Goal: Information Seeking & Learning: Learn about a topic

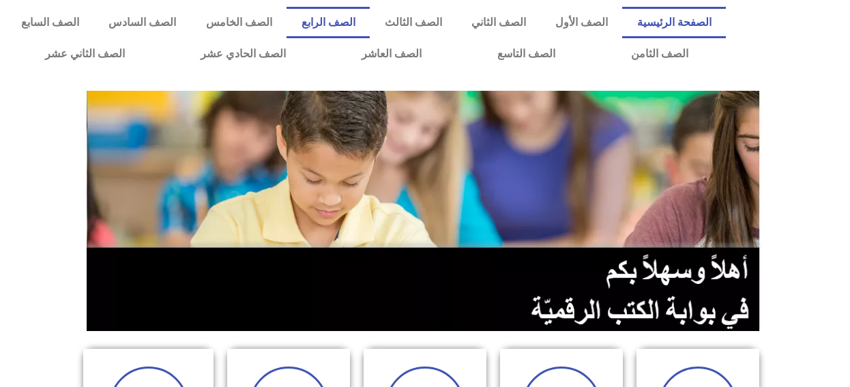
click at [358, 28] on link "الصف الرابع" at bounding box center [328, 22] width 83 height 31
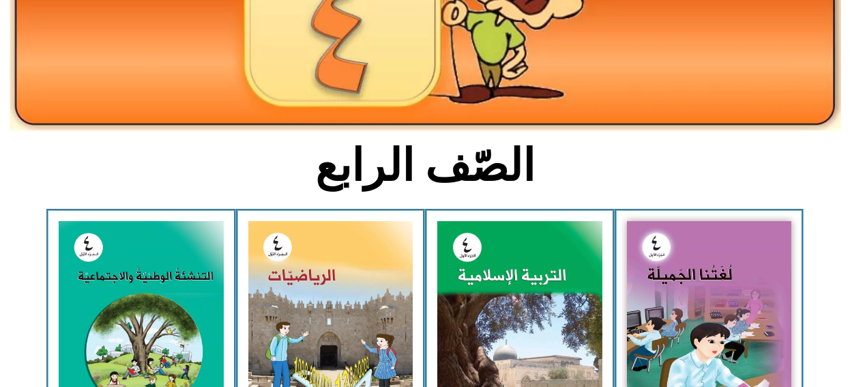
scroll to position [205, 0]
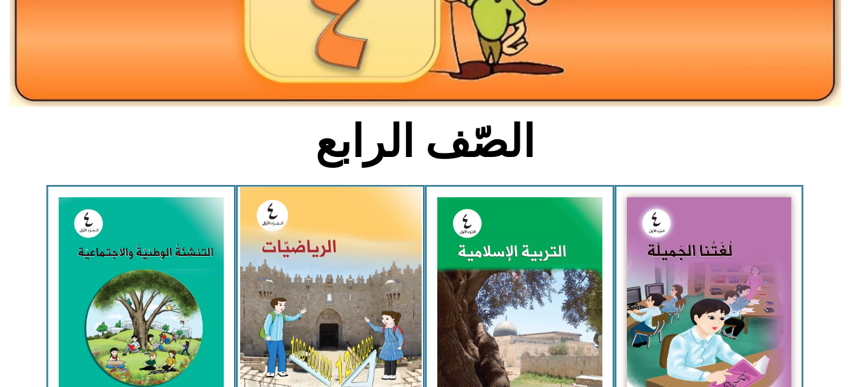
click at [336, 321] on img at bounding box center [329, 300] width 181 height 227
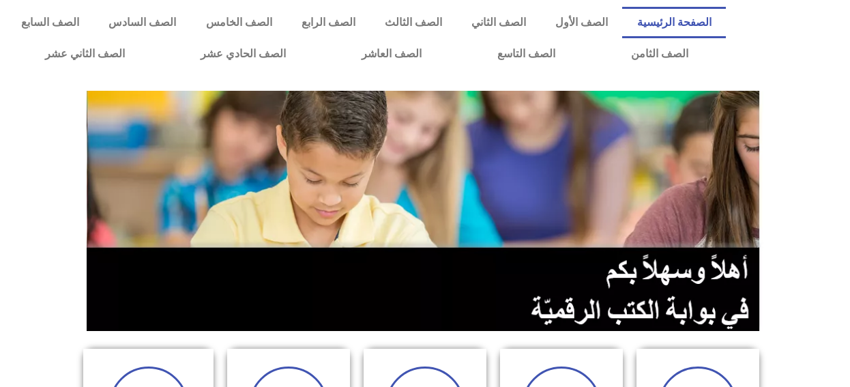
drag, startPoint x: 303, startPoint y: 364, endPoint x: 324, endPoint y: 317, distance: 52.2
drag, startPoint x: 400, startPoint y: 0, endPoint x: 359, endPoint y: 28, distance: 50.1
click at [359, 28] on link "الصف الرابع" at bounding box center [328, 22] width 83 height 31
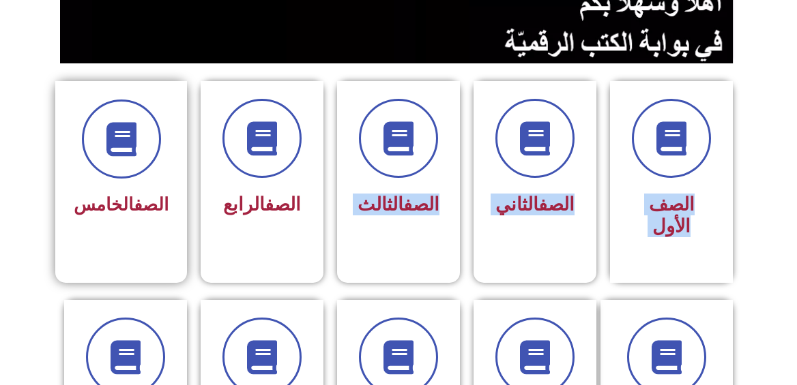
scroll to position [273, 0]
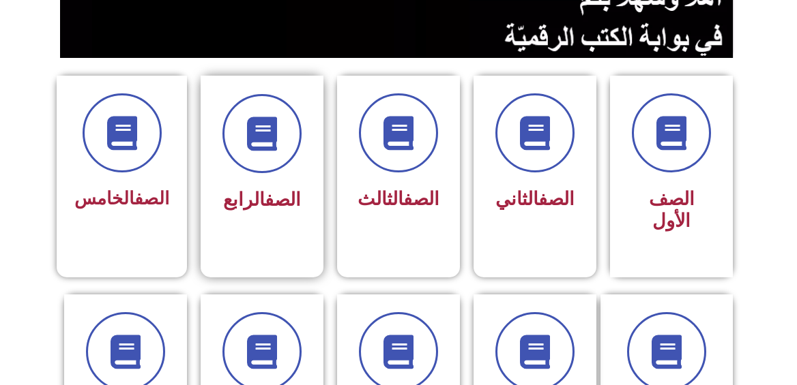
click at [255, 181] on div "الصف الرابع" at bounding box center [262, 155] width 86 height 123
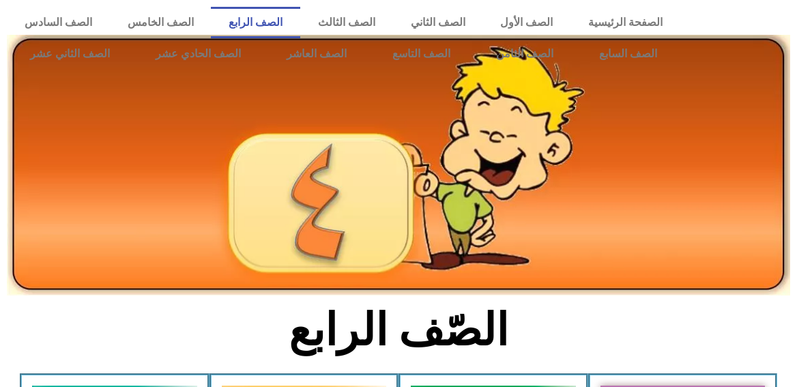
drag, startPoint x: 227, startPoint y: 305, endPoint x: 222, endPoint y: 287, distance: 18.6
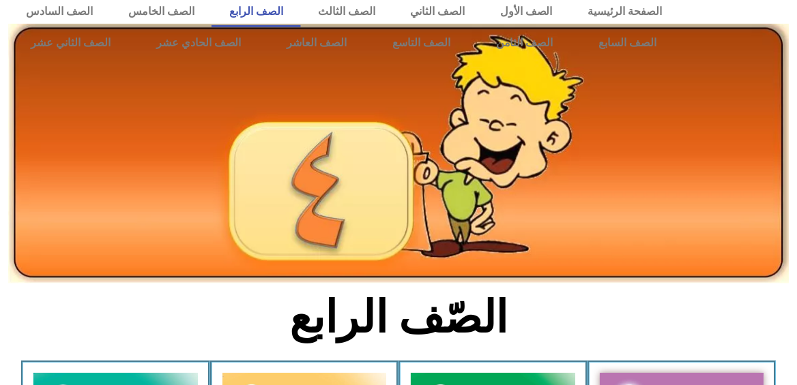
scroll to position [25, 0]
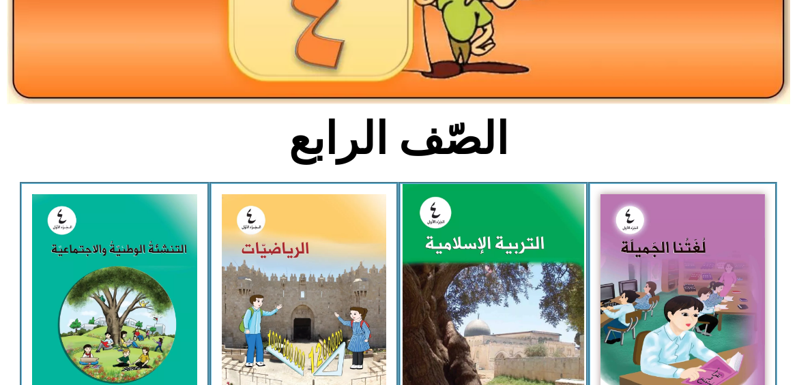
scroll to position [229, 0]
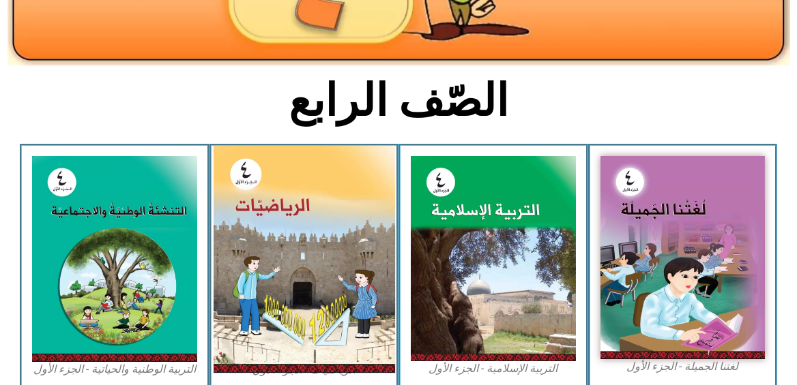
click at [345, 214] on img at bounding box center [303, 259] width 181 height 227
click at [260, 305] on img at bounding box center [303, 259] width 181 height 227
click at [319, 287] on img at bounding box center [303, 259] width 181 height 227
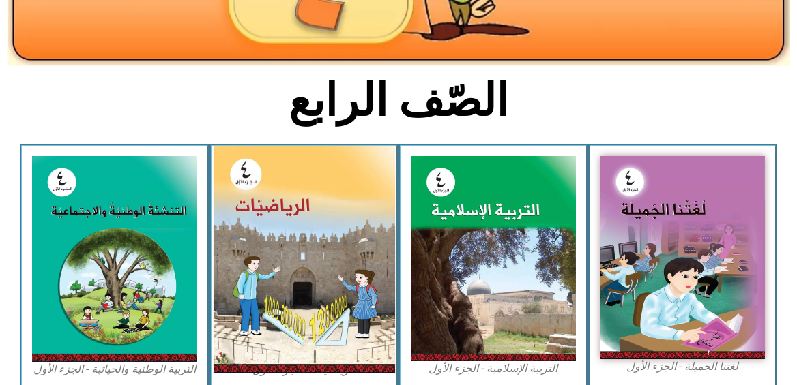
click at [319, 287] on img at bounding box center [303, 259] width 181 height 227
click at [328, 362] on img at bounding box center [303, 259] width 181 height 227
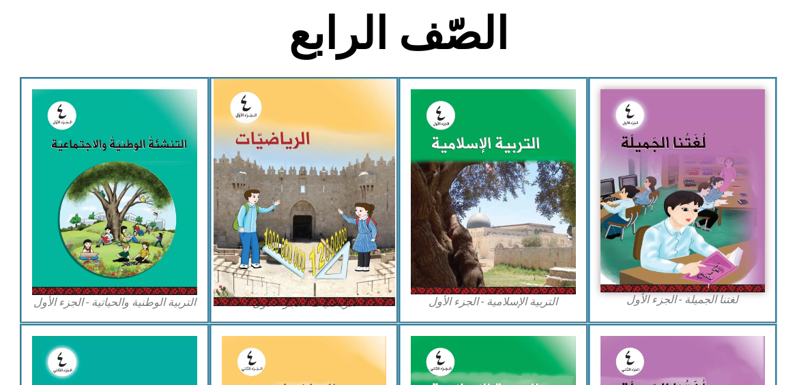
scroll to position [297, 0]
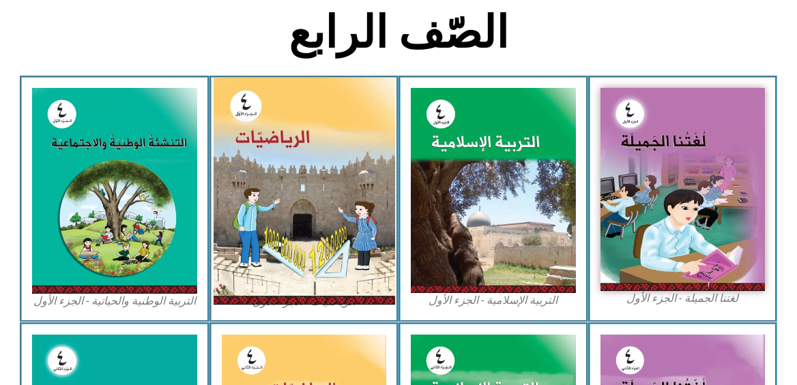
click at [290, 217] on img at bounding box center [303, 191] width 181 height 227
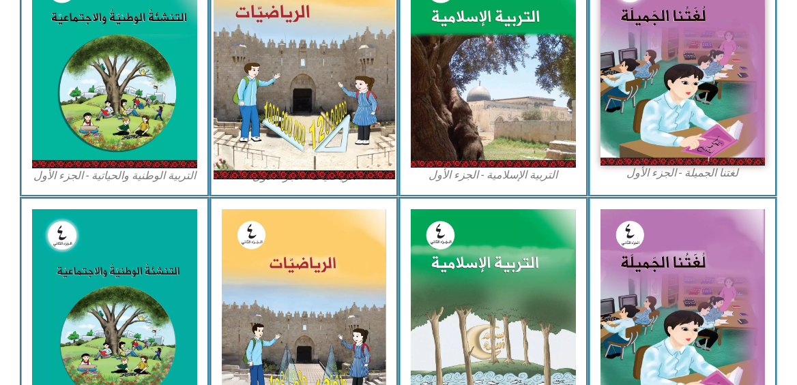
scroll to position [434, 0]
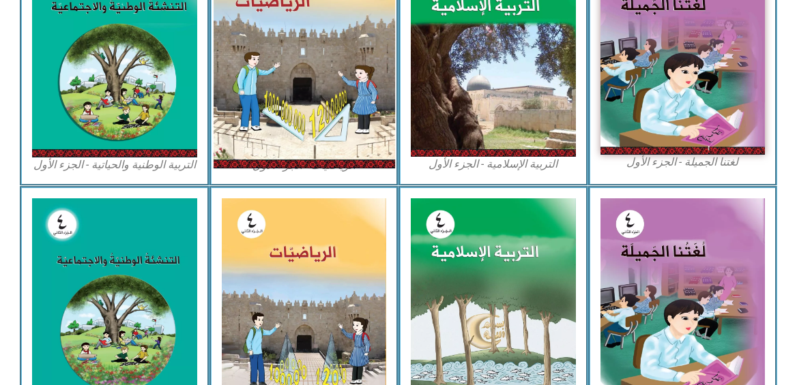
click at [290, 248] on img at bounding box center [304, 301] width 165 height 205
click at [287, 115] on img at bounding box center [303, 54] width 181 height 227
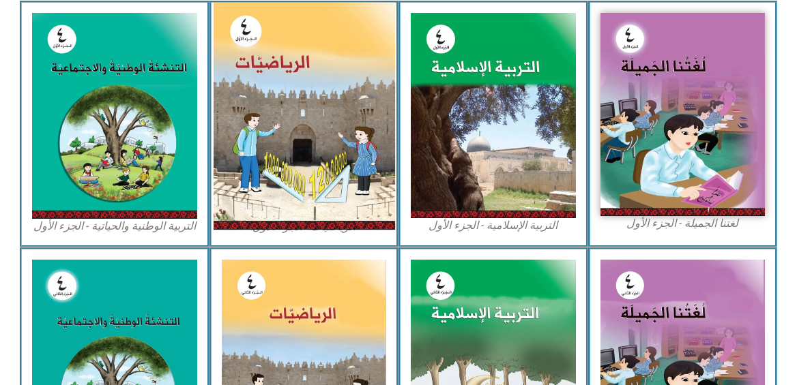
scroll to position [297, 0]
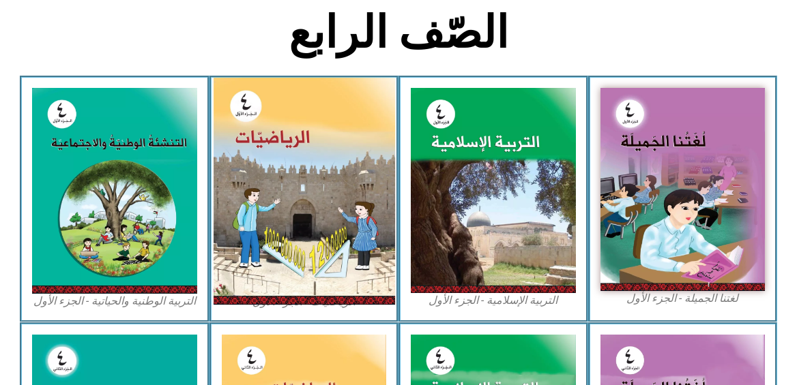
click at [302, 113] on img at bounding box center [303, 191] width 181 height 227
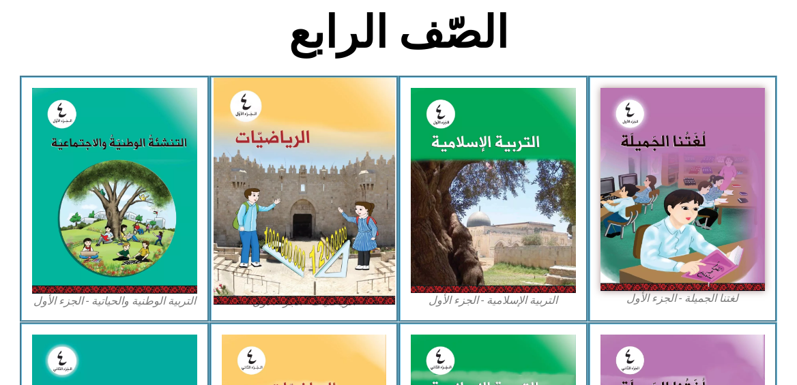
click at [302, 113] on img at bounding box center [303, 191] width 181 height 227
click at [298, 120] on img at bounding box center [303, 191] width 181 height 227
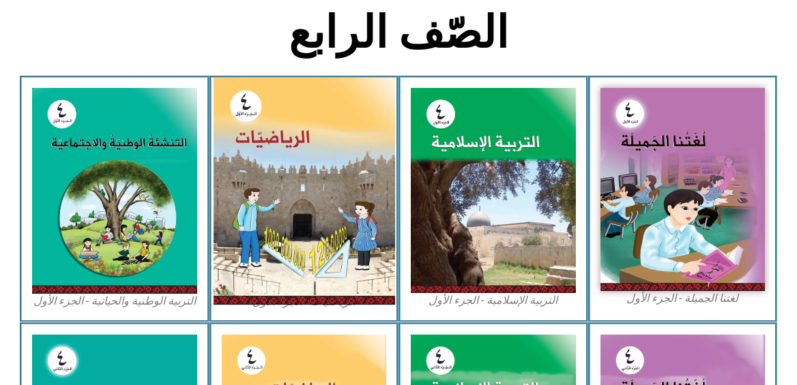
click at [298, 120] on img at bounding box center [303, 191] width 181 height 227
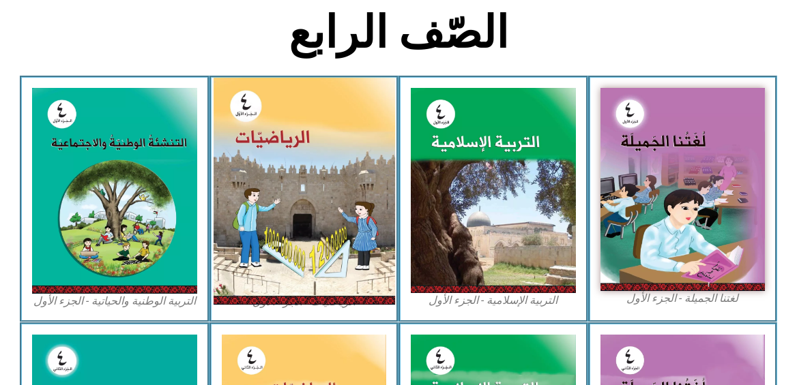
click at [298, 120] on img at bounding box center [303, 191] width 181 height 227
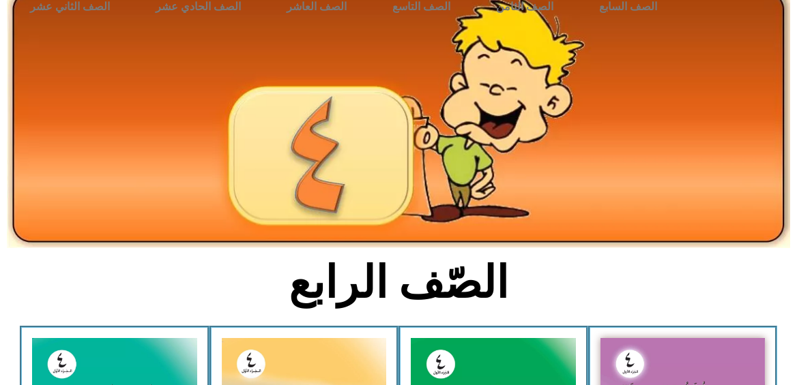
scroll to position [205, 0]
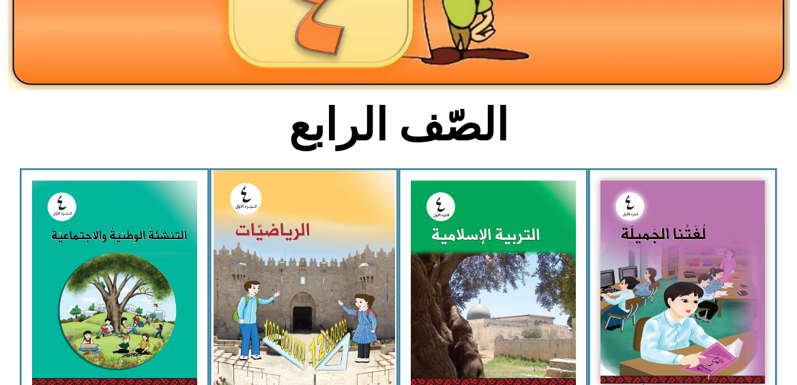
click at [284, 242] on img at bounding box center [303, 284] width 181 height 227
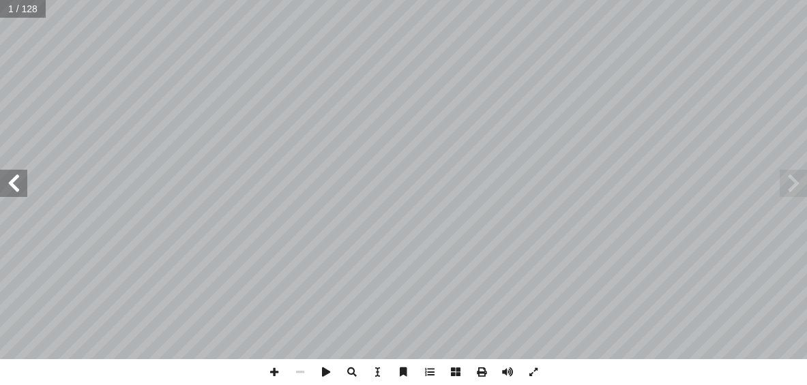
click at [20, 182] on span at bounding box center [13, 183] width 27 height 27
click at [432, 375] on span at bounding box center [430, 373] width 26 height 26
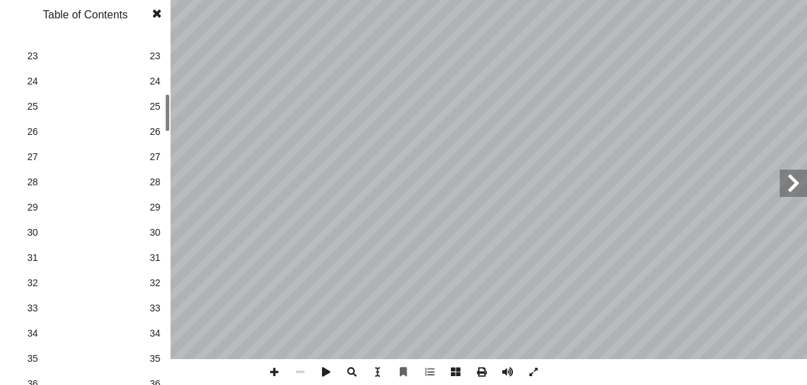
click at [154, 230] on span "30" at bounding box center [154, 233] width 11 height 14
click at [151, 229] on span "30" at bounding box center [154, 233] width 11 height 14
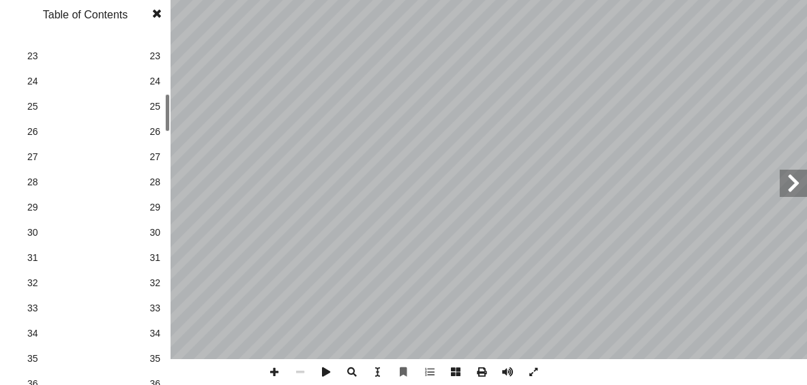
click at [156, 260] on span "31" at bounding box center [154, 258] width 11 height 14
click at [152, 14] on span at bounding box center [157, 13] width 25 height 27
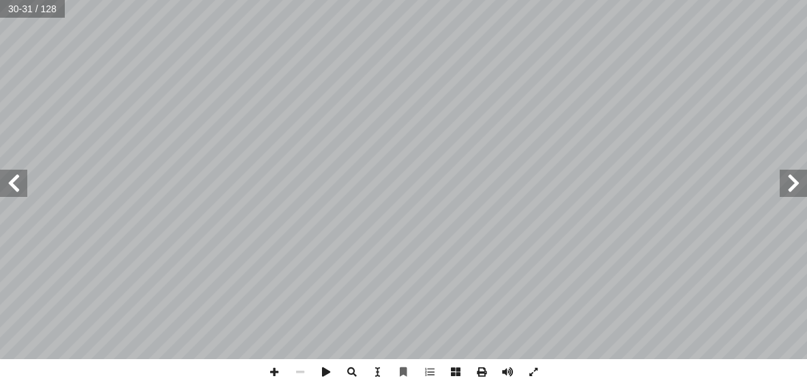
click at [16, 188] on span at bounding box center [13, 183] width 27 height 27
